Goal: Navigation & Orientation: Find specific page/section

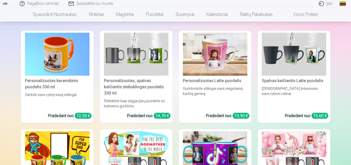
scroll to position [748, 0]
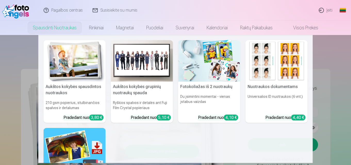
click at [140, 67] on img at bounding box center [142, 61] width 62 height 42
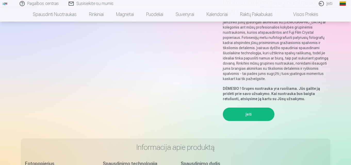
scroll to position [26, 0]
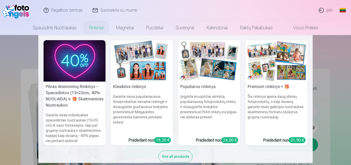
scroll to position [10, 0]
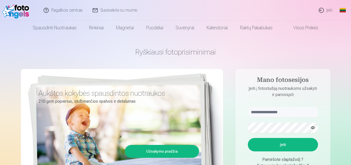
click at [318, 28] on link "Visos prekės" at bounding box center [302, 28] width 46 height 14
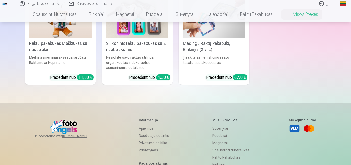
scroll to position [1368, 0]
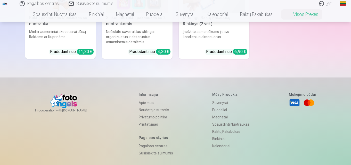
click at [145, 99] on link "Apie mus" at bounding box center [156, 102] width 34 height 7
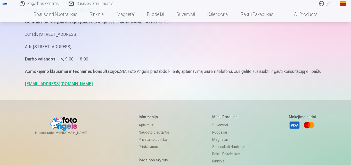
scroll to position [439, 0]
